Goal: Contribute content

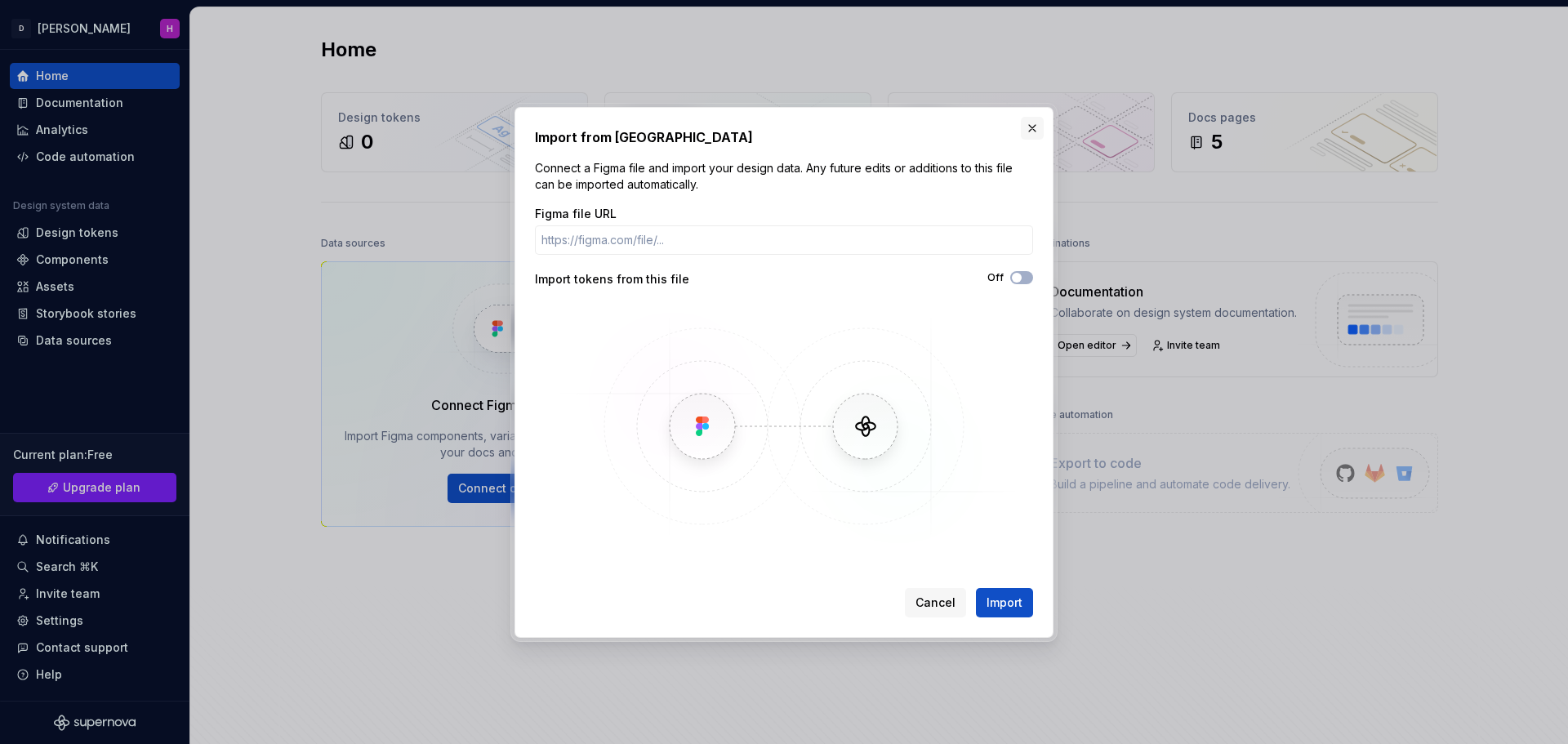
click at [1041, 127] on button "button" at bounding box center [1031, 128] width 23 height 23
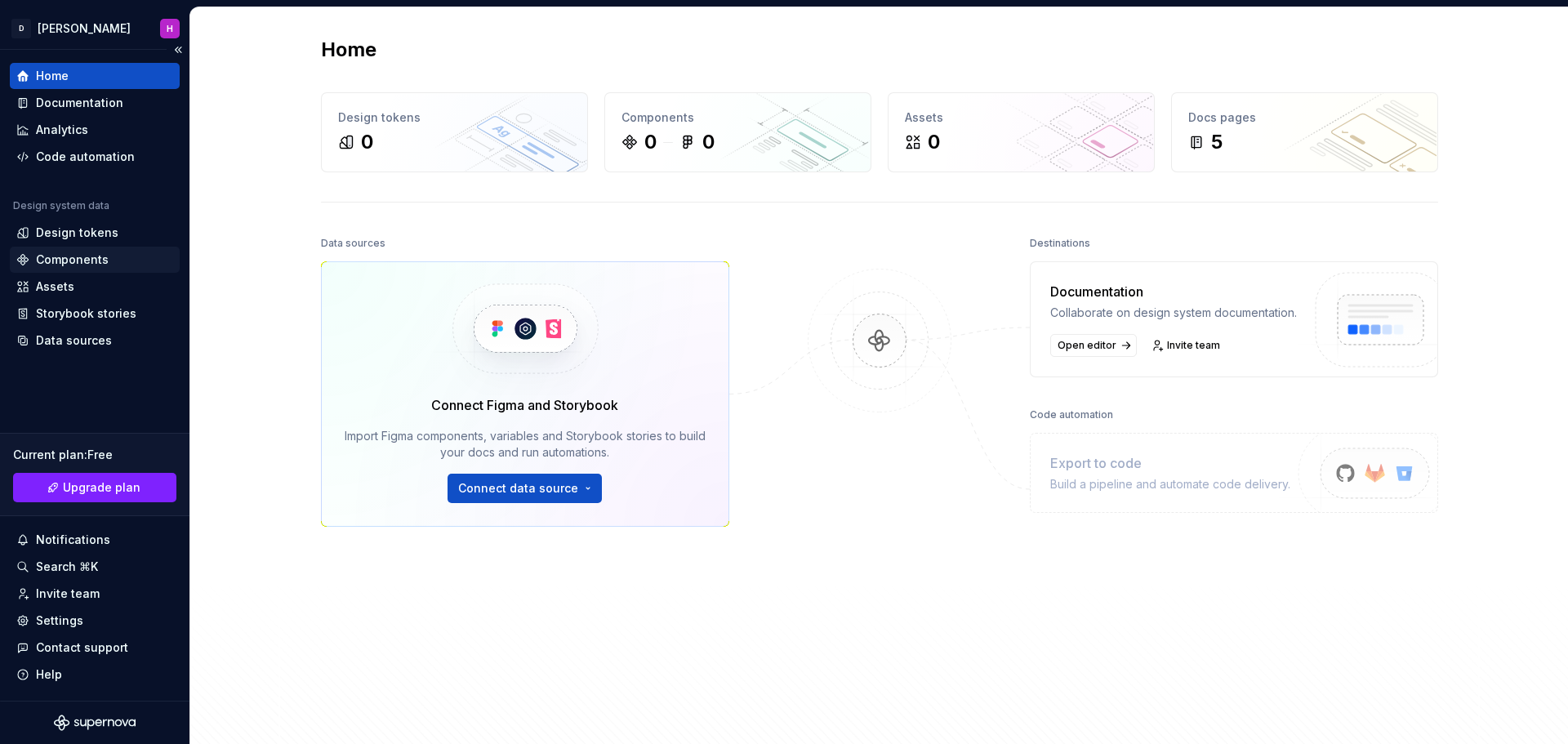
click at [82, 254] on div "Components" at bounding box center [72, 260] width 73 height 17
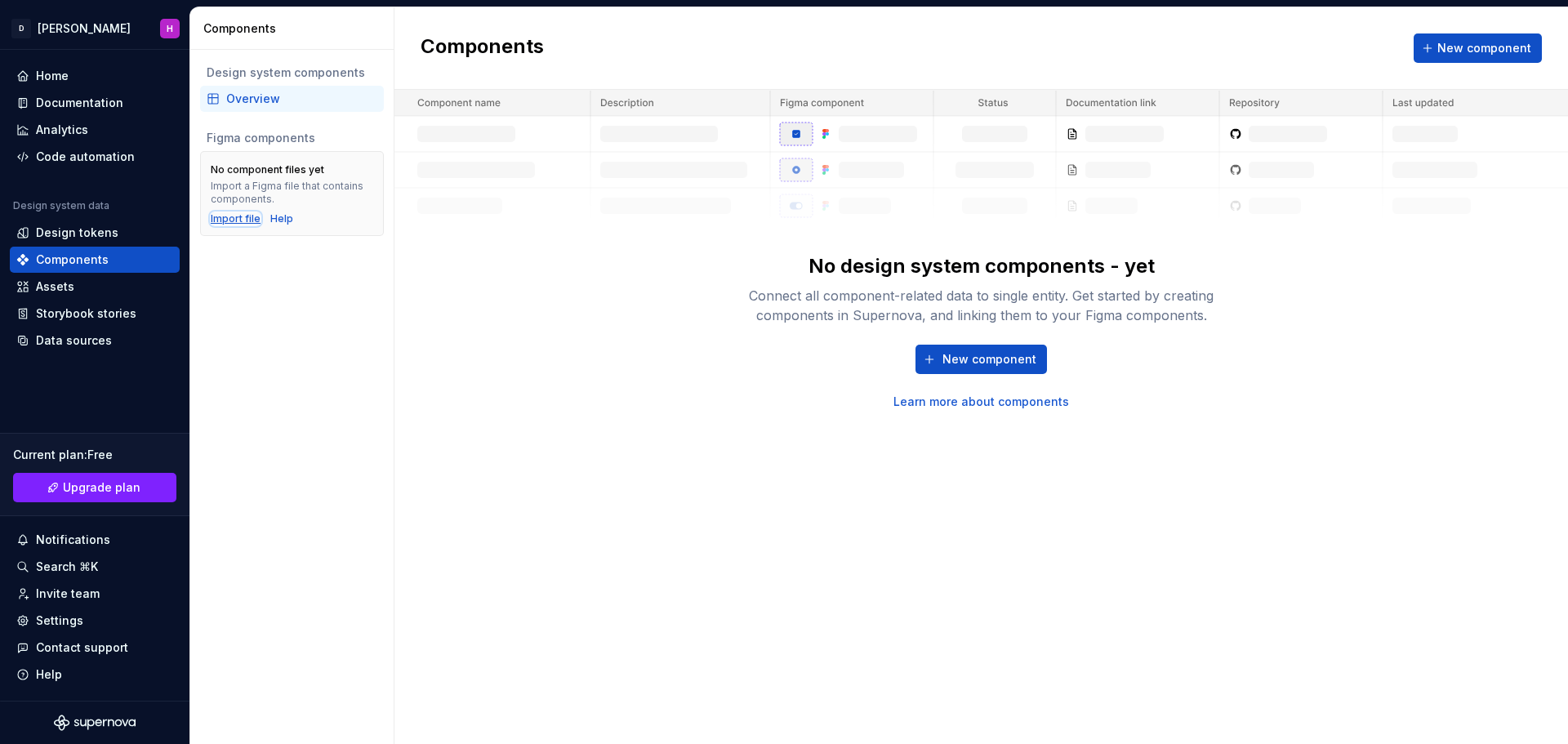
click at [244, 218] on div "Import file" at bounding box center [236, 218] width 50 height 13
